Goal: Task Accomplishment & Management: Complete application form

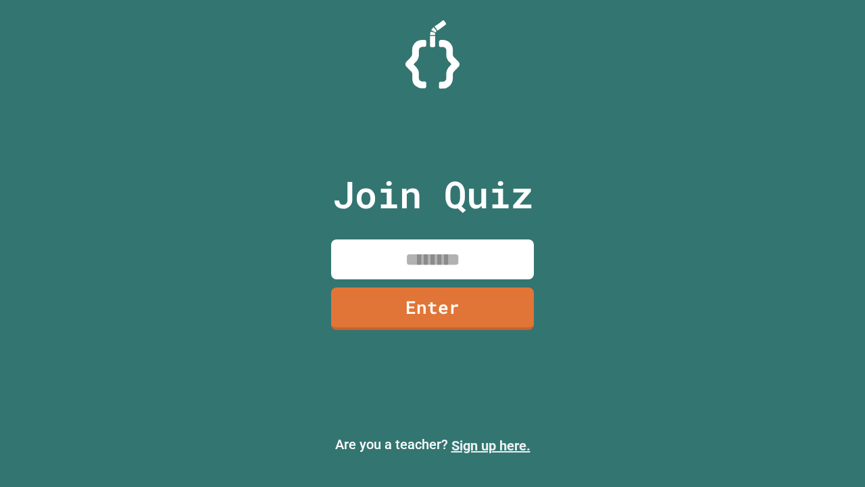
click at [491, 445] on link "Sign up here." at bounding box center [490, 445] width 79 height 16
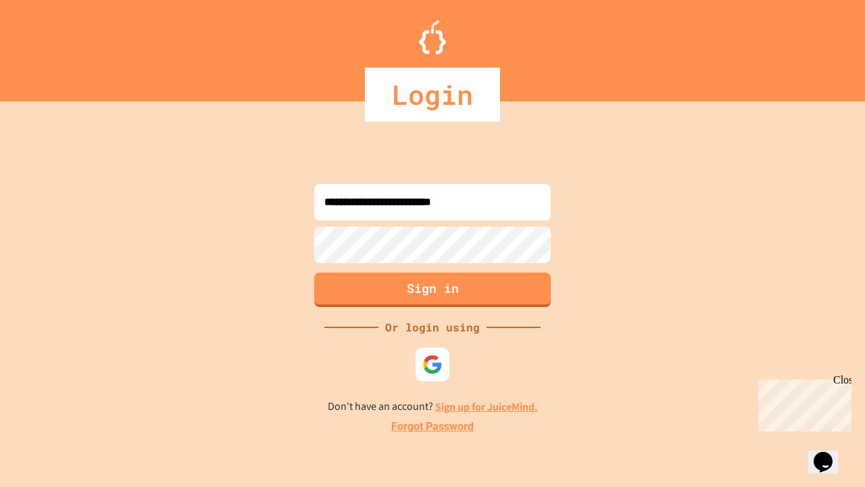
type input "**********"
